Goal: Find specific page/section: Find specific page/section

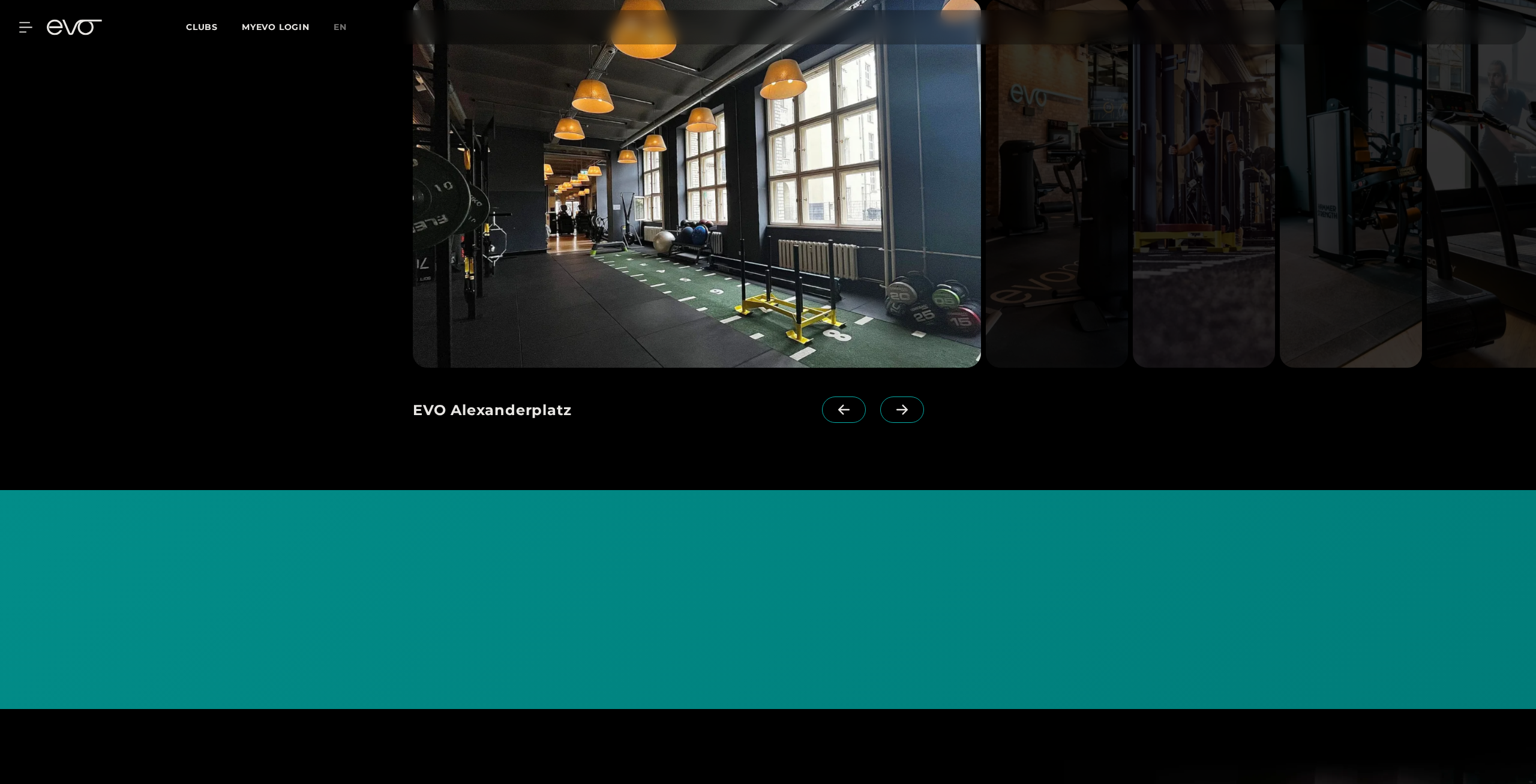
scroll to position [1408, 0]
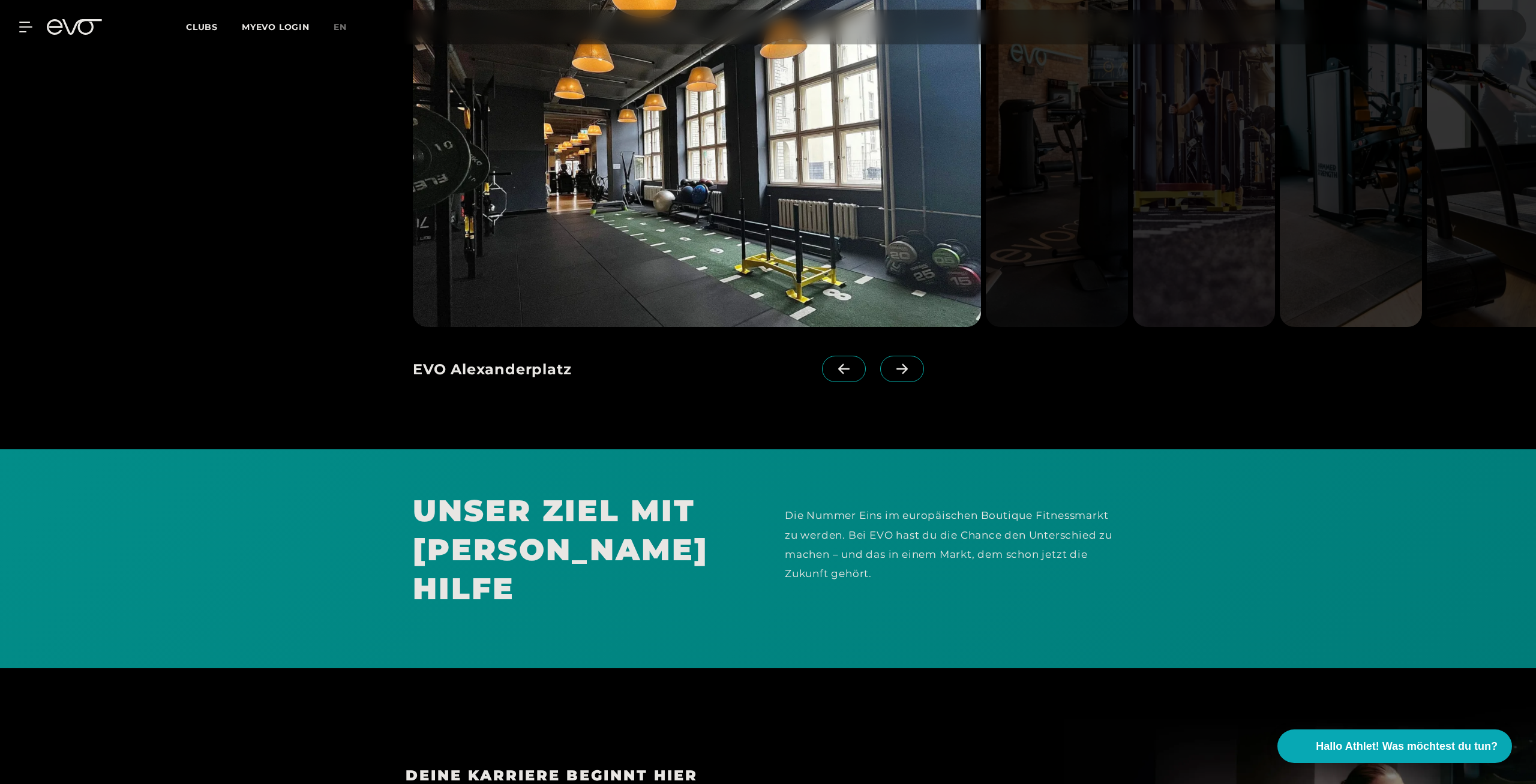
click at [914, 363] on span at bounding box center [902, 369] width 44 height 26
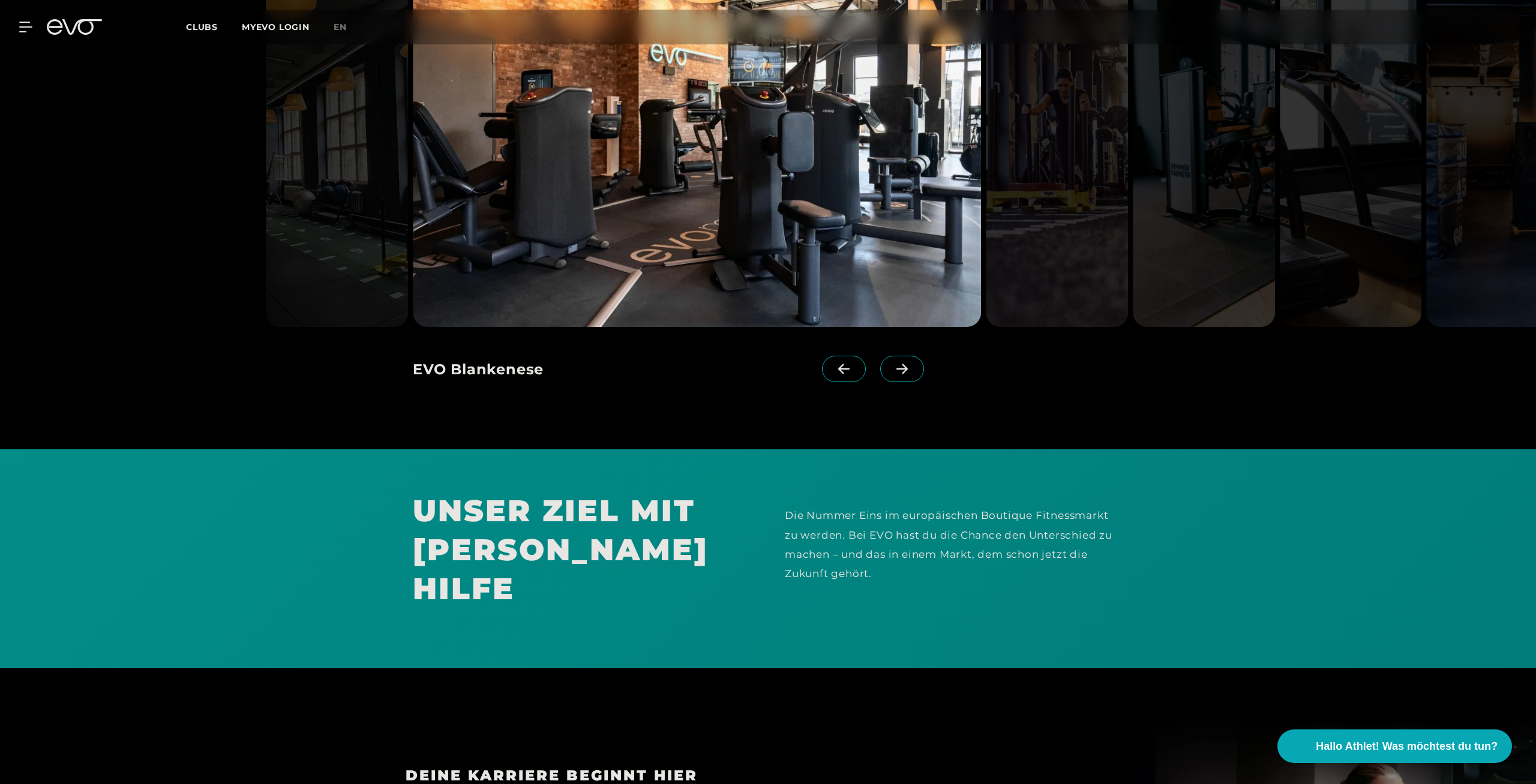
click at [914, 363] on span at bounding box center [902, 369] width 44 height 26
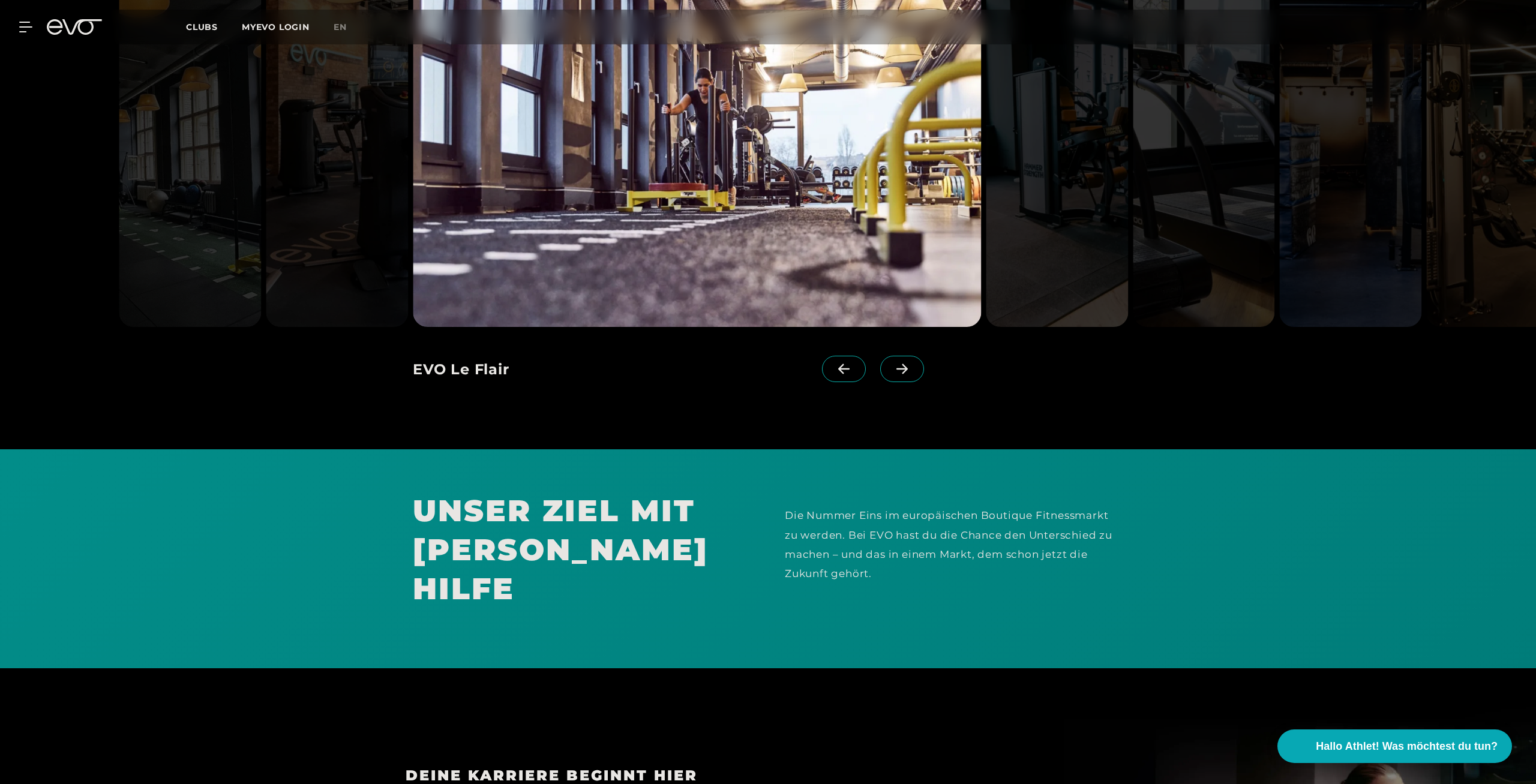
click at [914, 363] on span at bounding box center [902, 369] width 44 height 26
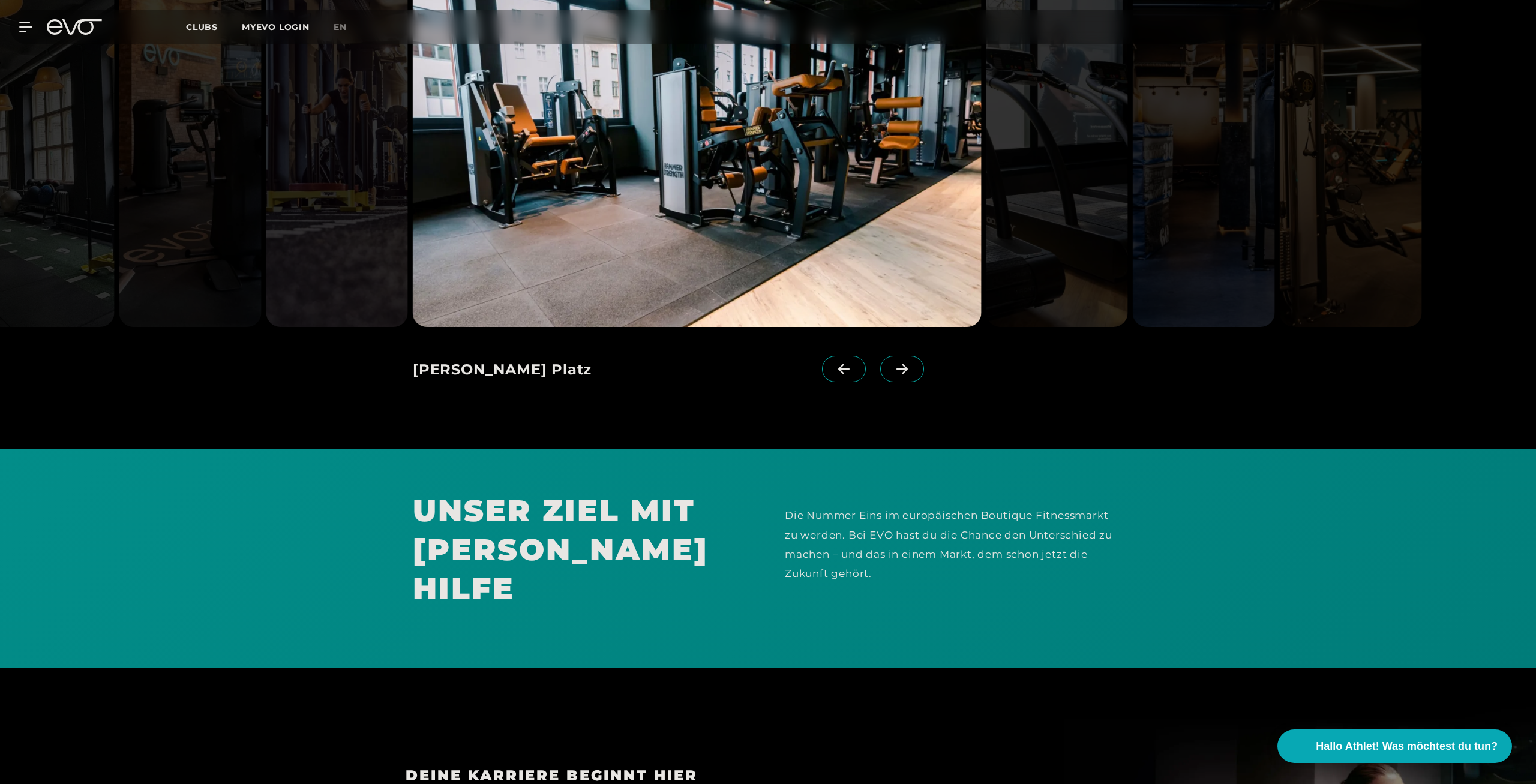
click at [914, 363] on span at bounding box center [902, 369] width 44 height 26
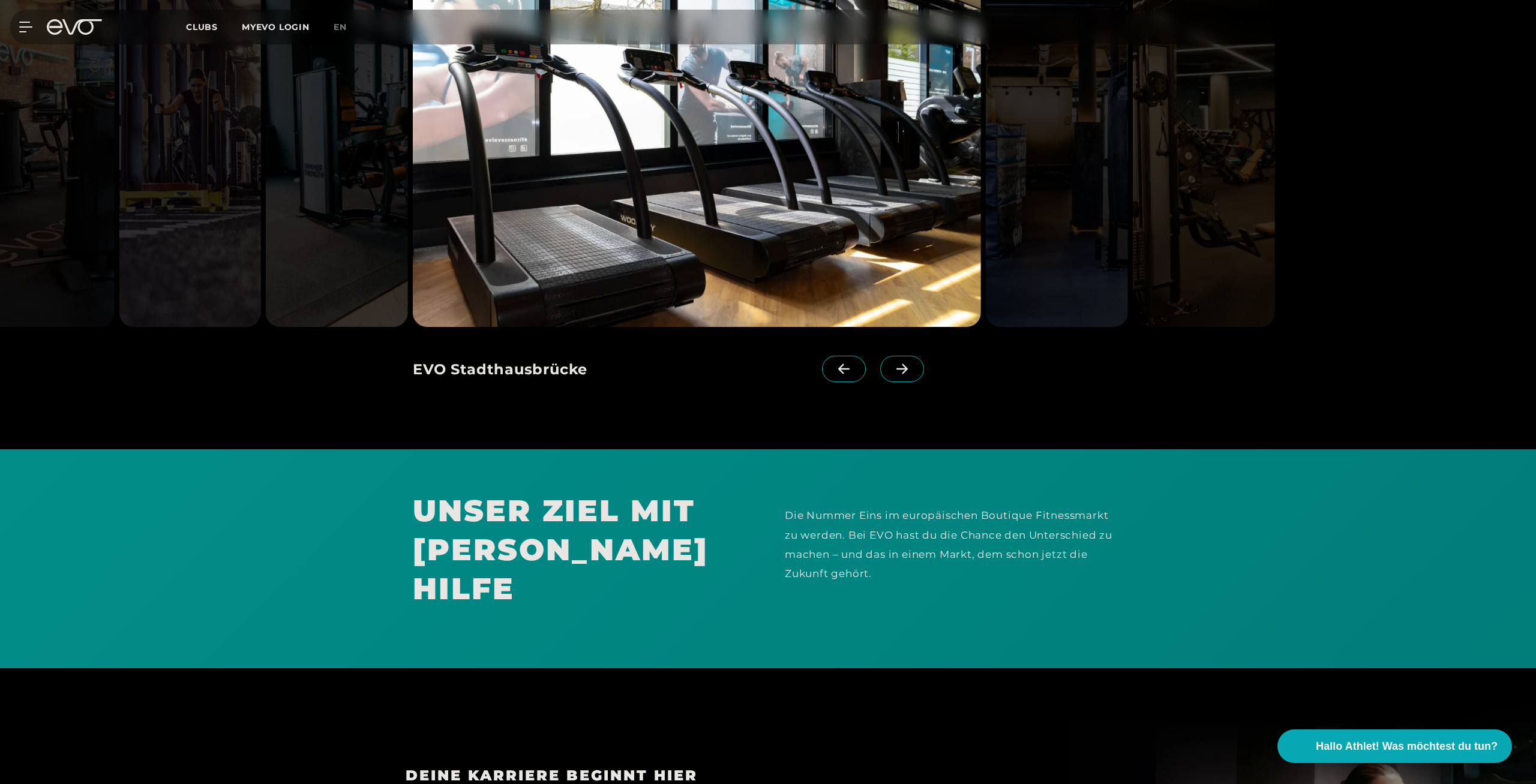
click at [914, 363] on span at bounding box center [902, 369] width 44 height 26
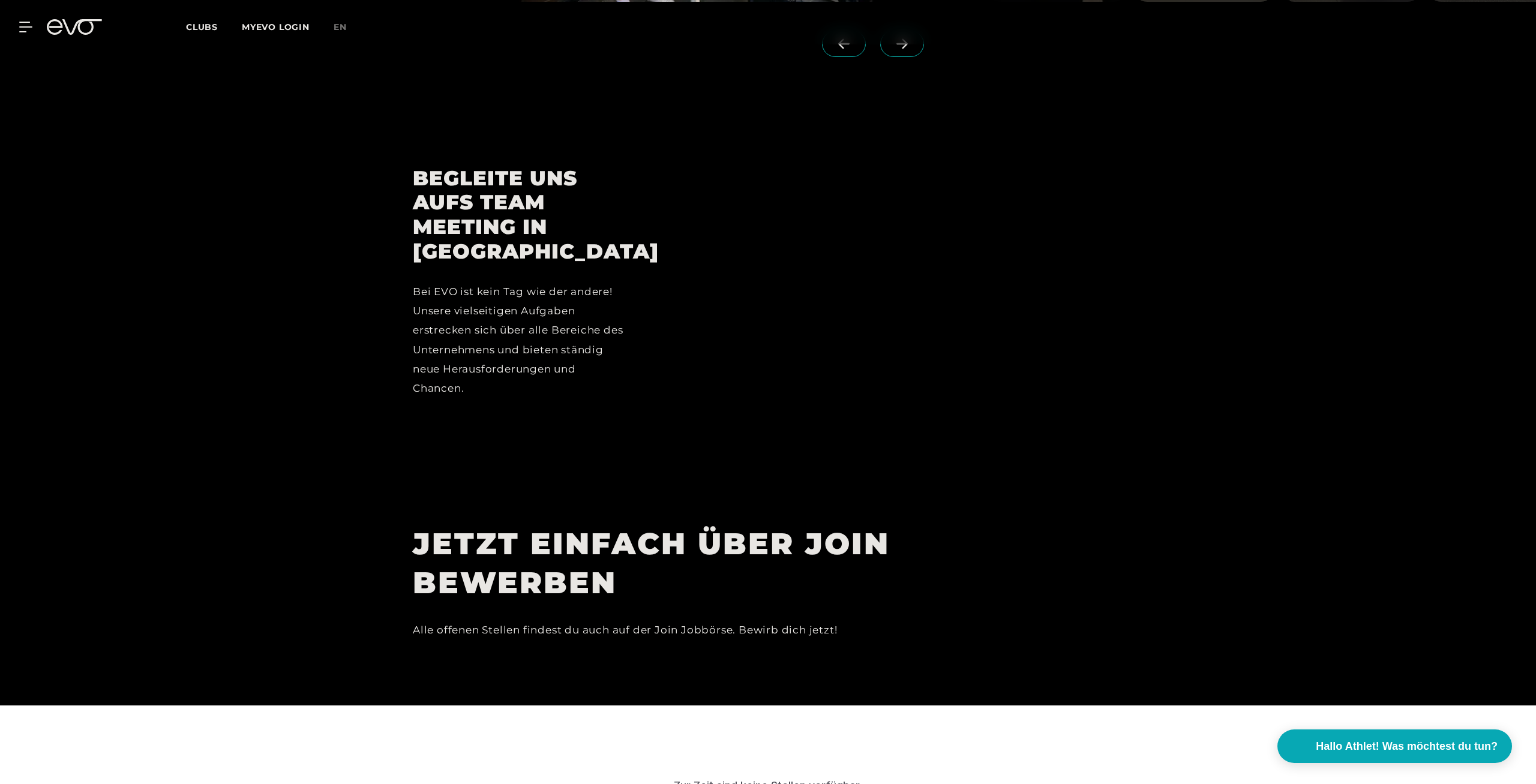
scroll to position [4052, 0]
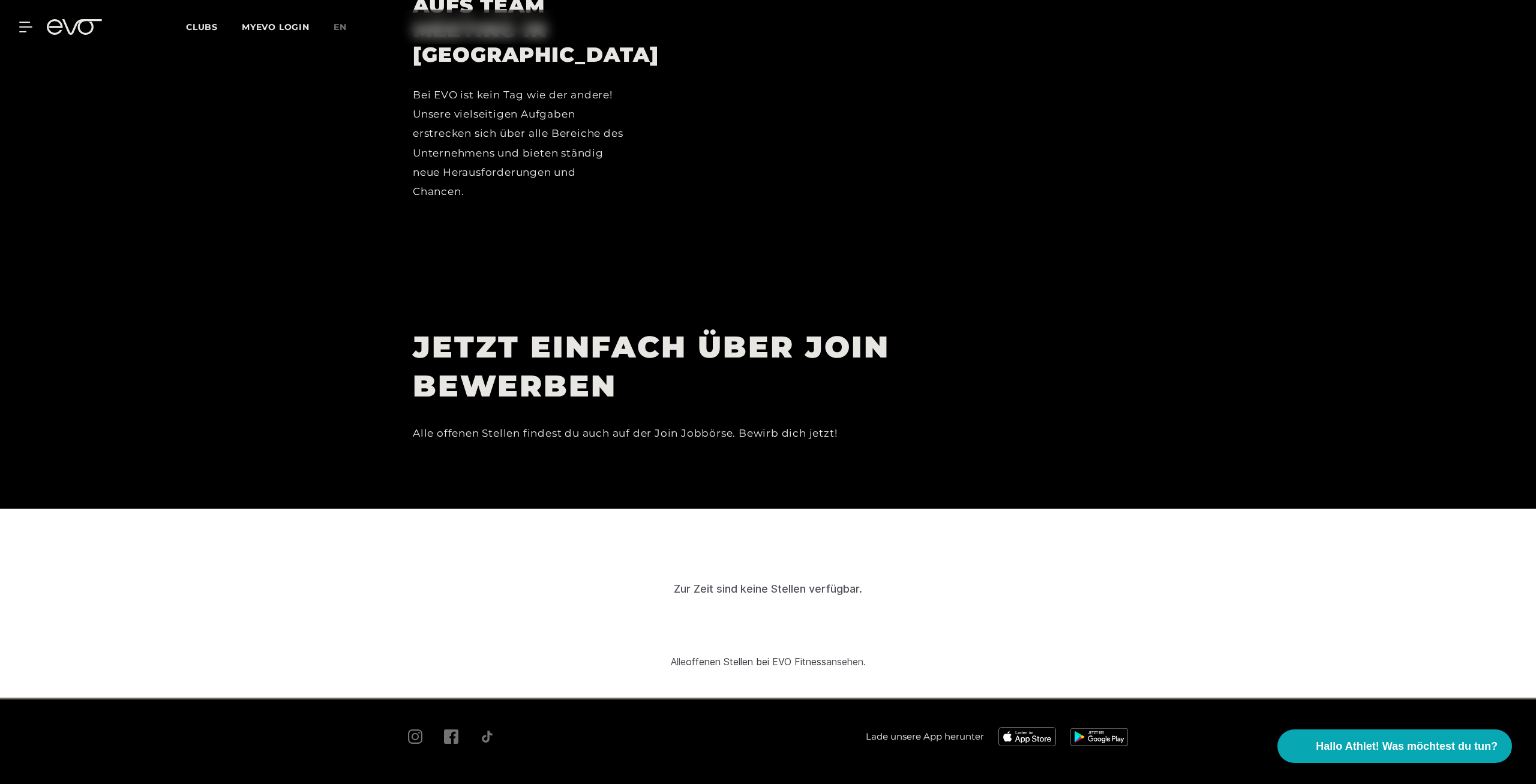
drag, startPoint x: 425, startPoint y: 390, endPoint x: 916, endPoint y: 384, distance: 491.0
click at [916, 424] on div "Alle offenen Stellen findest du auch auf der Join Jobbörse. Bewirb dich jetzt!" at bounding box center [683, 433] width 540 height 19
click at [904, 424] on div "Alle offenen Stellen findest du auch auf der Join Jobbörse. Bewirb dich jetzt!" at bounding box center [683, 433] width 540 height 19
click at [686, 328] on h1 "JETZT EINFACH ÜBER JOIN BEWERBEN" at bounding box center [683, 366] width 540 height 78
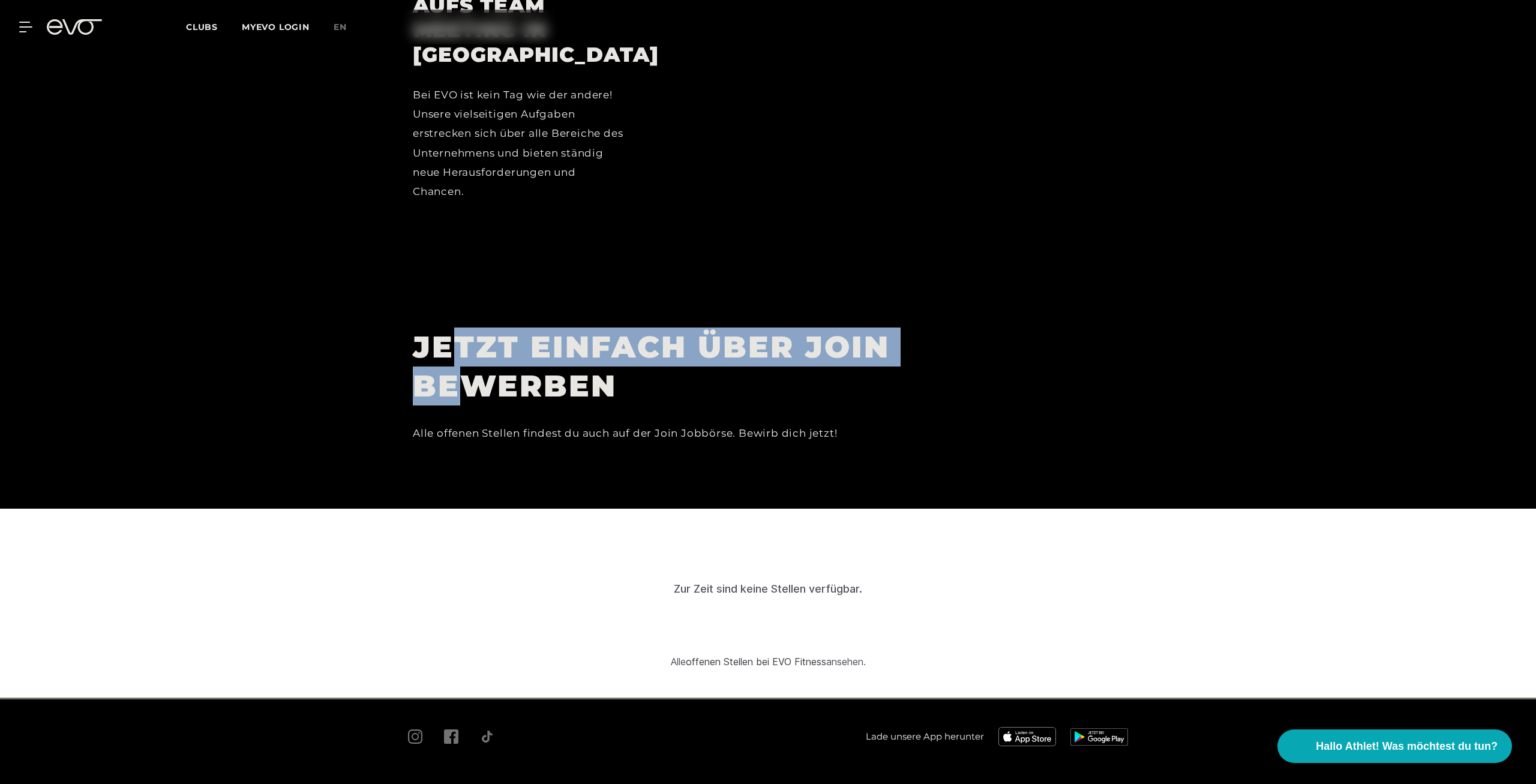
drag, startPoint x: 462, startPoint y: 322, endPoint x: 661, endPoint y: 377, distance: 206.5
click at [482, 328] on h1 "JETZT EINFACH ÜBER JOIN BEWERBEN" at bounding box center [683, 366] width 540 height 78
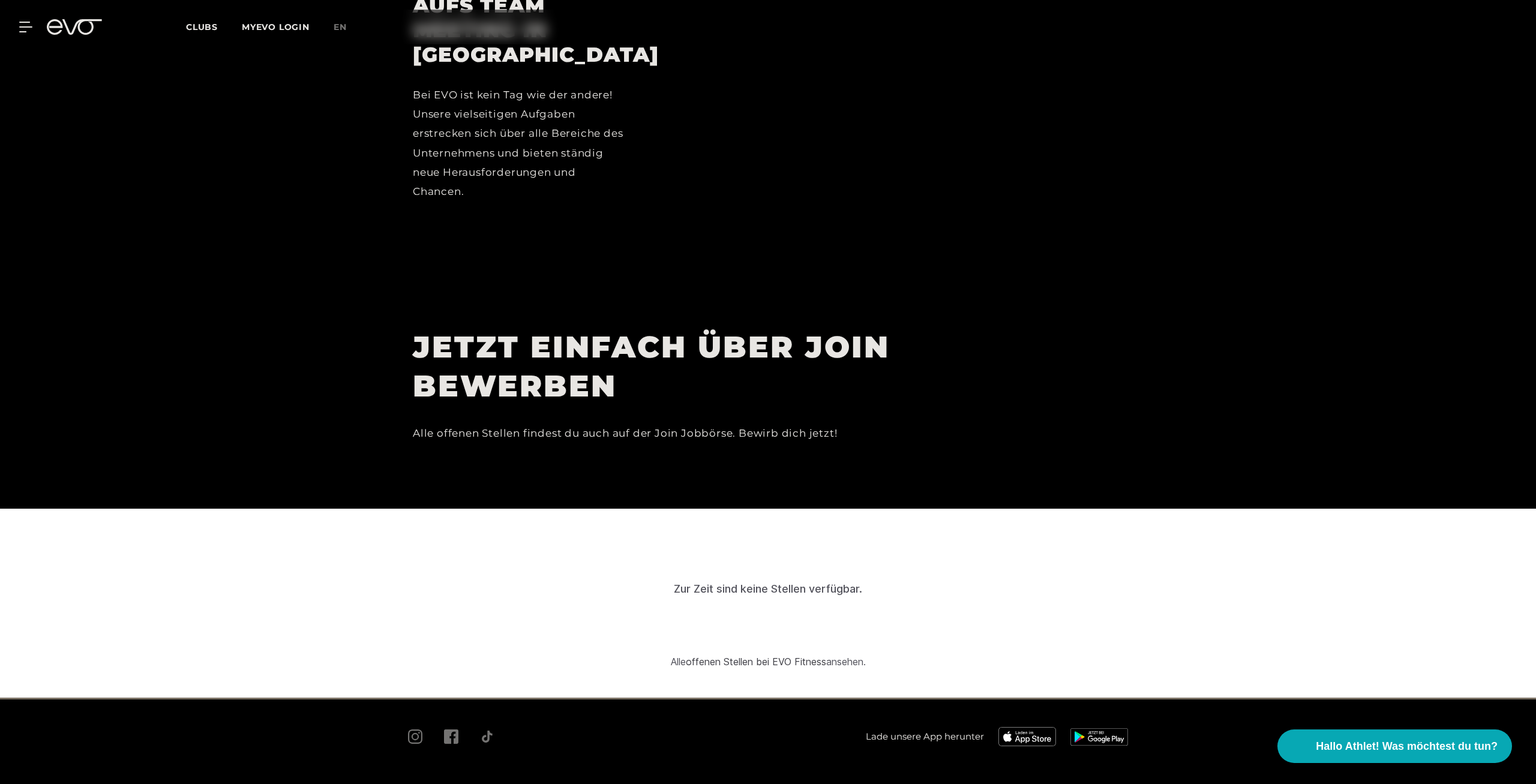
click at [803, 424] on div "Alle offenen Stellen findest du auch auf der Join Jobbörse. Bewirb dich jetzt!" at bounding box center [683, 433] width 540 height 19
drag, startPoint x: 803, startPoint y: 544, endPoint x: 797, endPoint y: 542, distance: 6.3
click at [802, 581] on div "Zur Zeit sind keine Stellen verfügbar." at bounding box center [768, 589] width 188 height 16
